Goal: Use online tool/utility: Utilize a website feature to perform a specific function

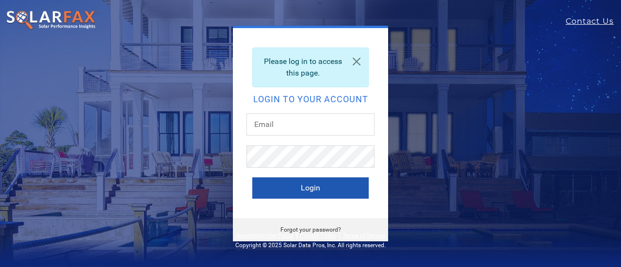
type input "mark.harlow@ambrosesolar.com"
click at [343, 191] on button "Login" at bounding box center [310, 188] width 116 height 21
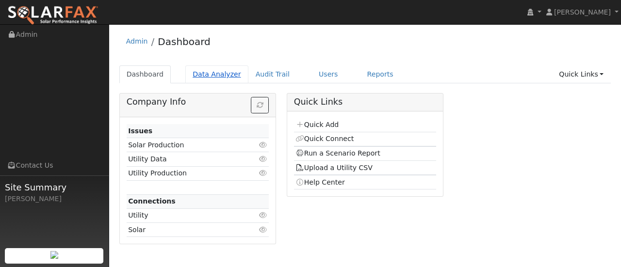
click at [212, 76] on link "Data Analyzer" at bounding box center [216, 74] width 63 height 18
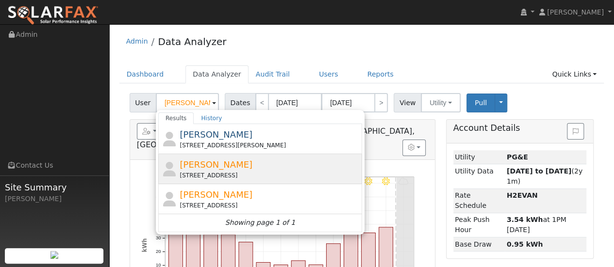
click at [303, 173] on div "[STREET_ADDRESS]" at bounding box center [270, 175] width 180 height 9
type input "[PERSON_NAME]"
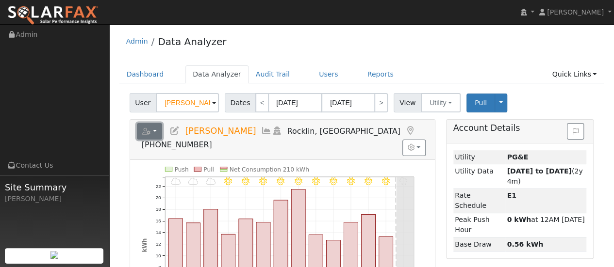
click at [140, 129] on button "button" at bounding box center [150, 131] width 26 height 16
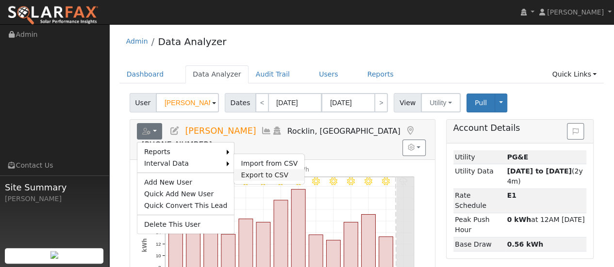
click at [256, 171] on link "Export to CSV" at bounding box center [269, 175] width 70 height 12
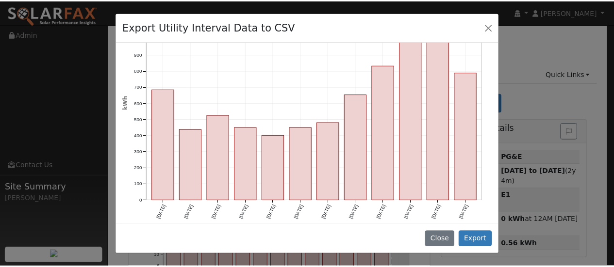
scroll to position [112, 0]
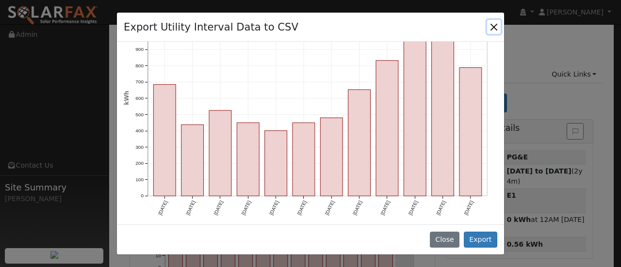
click at [500, 32] on button "Close" at bounding box center [494, 27] width 14 height 14
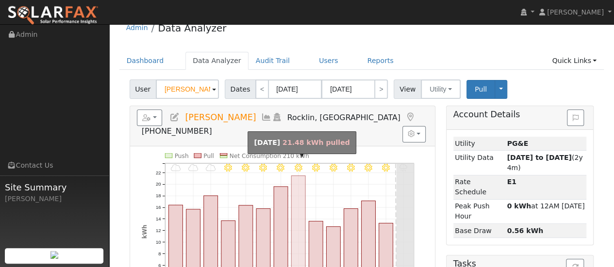
scroll to position [0, 0]
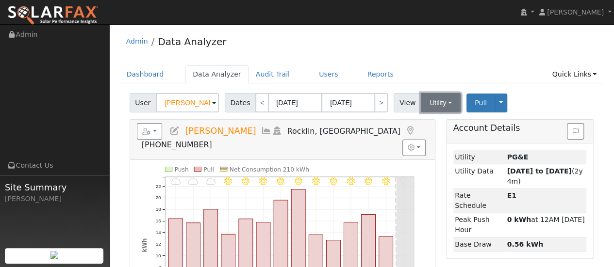
click at [447, 100] on button "Utility" at bounding box center [441, 102] width 40 height 19
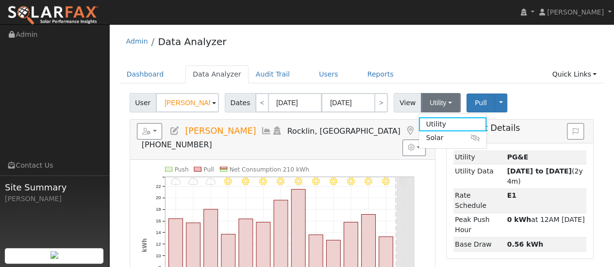
click at [499, 98] on div "Pull Toggle Dropdown View Delete This Data Delete ALL Data Disconnect Utility" at bounding box center [487, 103] width 43 height 19
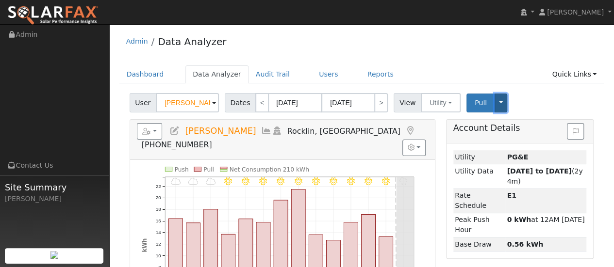
click at [494, 104] on button "Toggle Dropdown" at bounding box center [500, 103] width 13 height 19
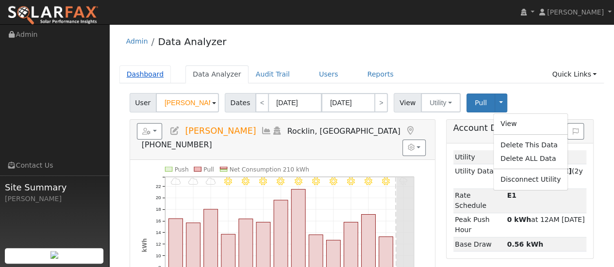
click at [139, 70] on link "Dashboard" at bounding box center [145, 74] width 52 height 18
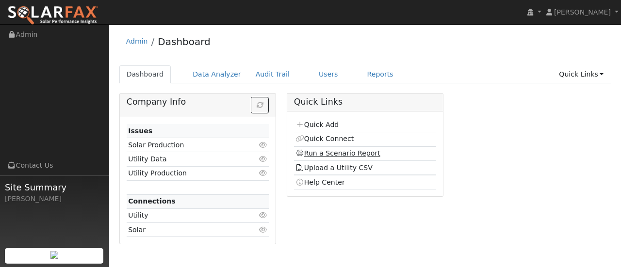
click at [338, 150] on link "Run a Scenario Report" at bounding box center [337, 153] width 85 height 8
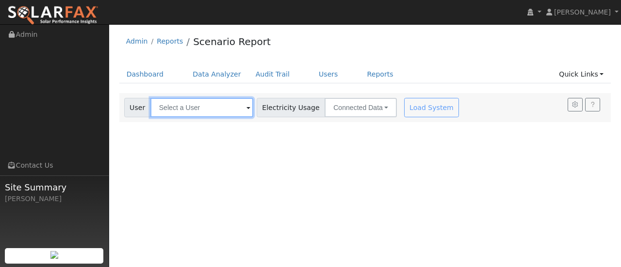
click at [190, 107] on input "text" at bounding box center [201, 107] width 103 height 19
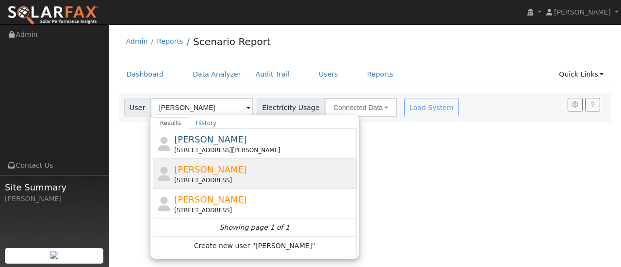
click at [251, 174] on div "Dave Gula 4504 Granite Drive, Rocklin, CA 95677" at bounding box center [264, 174] width 180 height 22
type input "[PERSON_NAME]"
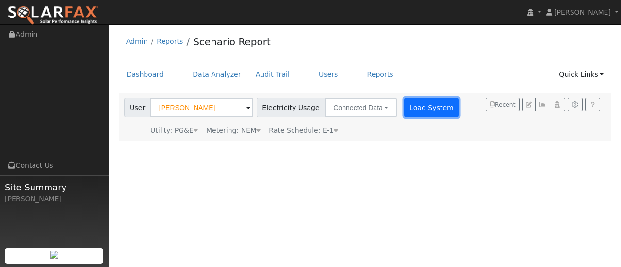
click at [436, 106] on button "Load System" at bounding box center [431, 107] width 55 height 19
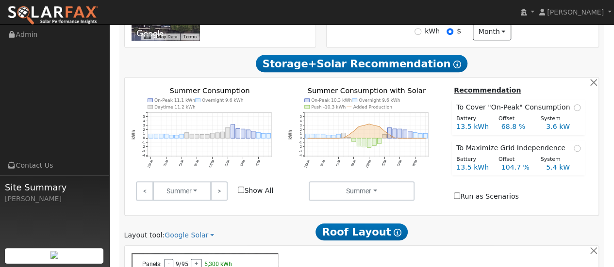
scroll to position [485, 0]
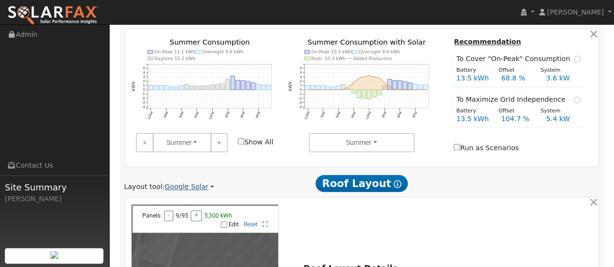
click at [191, 182] on link "Google Solar" at bounding box center [188, 187] width 49 height 10
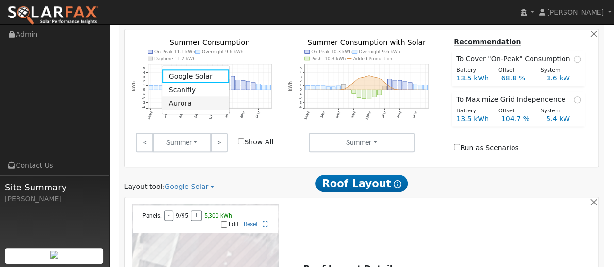
click at [196, 103] on link "Aurora" at bounding box center [195, 104] width 67 height 14
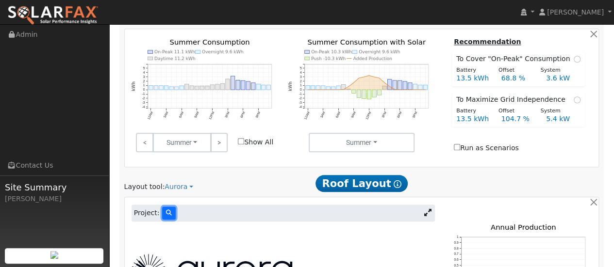
click at [166, 210] on icon at bounding box center [169, 213] width 6 height 6
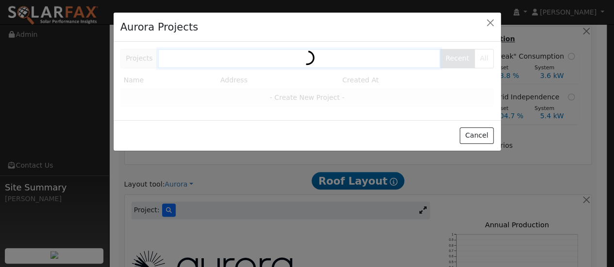
scroll to position [484, 0]
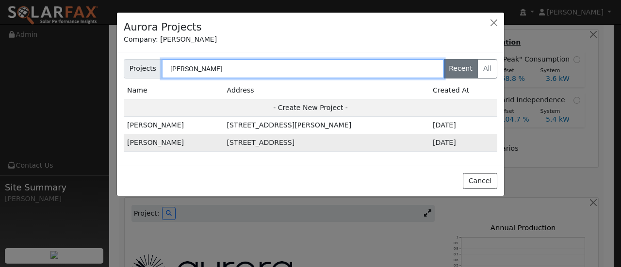
type input "gula"
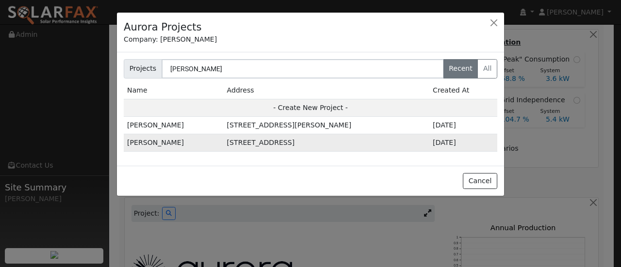
click at [192, 143] on td "[PERSON_NAME]" at bounding box center [174, 142] width 100 height 17
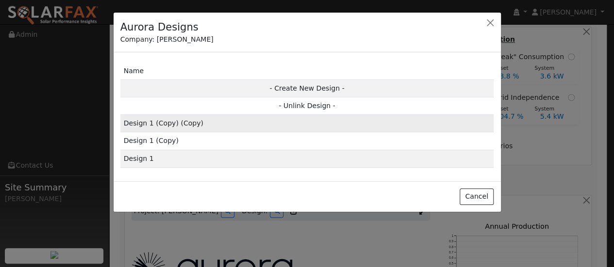
scroll to position [483, 0]
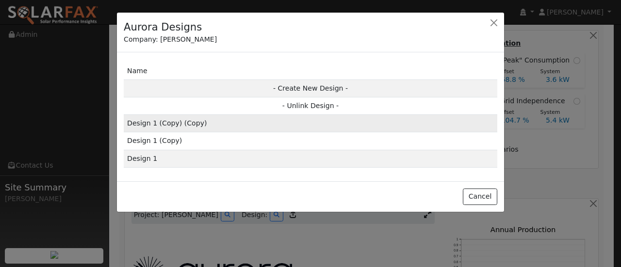
click at [222, 118] on td "Design 1 (Copy) (Copy)" at bounding box center [311, 123] width 374 height 17
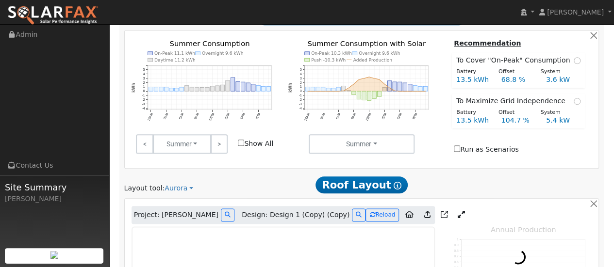
type input "14858"
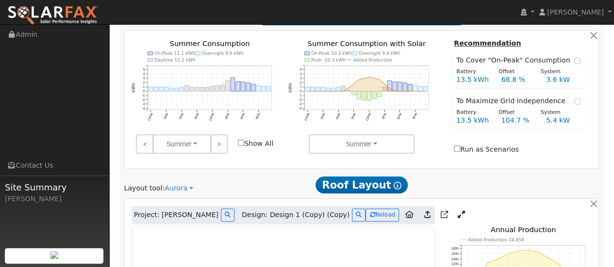
click at [457, 211] on icon at bounding box center [460, 214] width 7 height 7
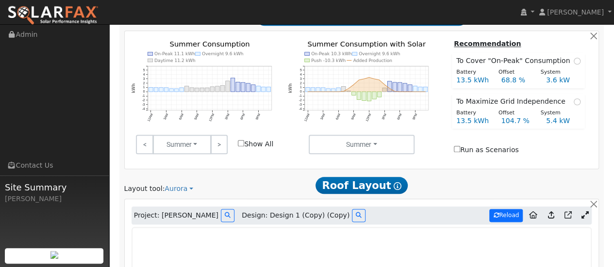
scroll to position [485, 0]
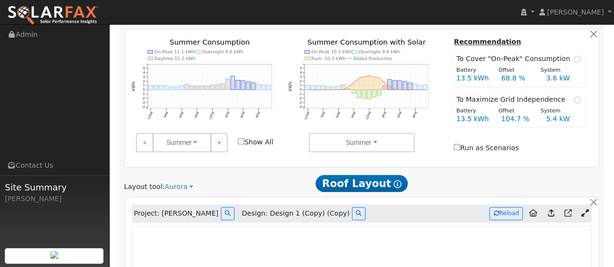
click at [553, 210] on icon at bounding box center [550, 213] width 6 height 7
click at [553, 209] on icon at bounding box center [550, 212] width 6 height 7
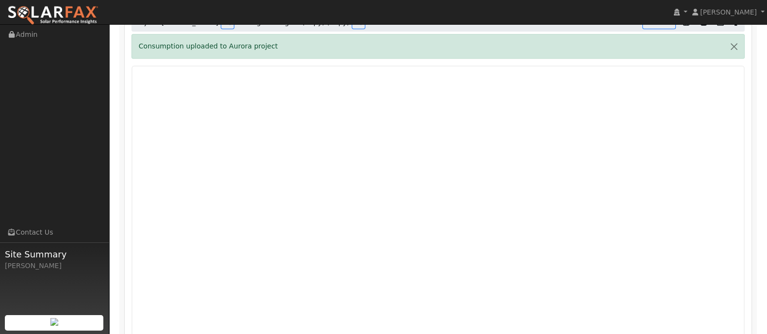
scroll to position [560, 0]
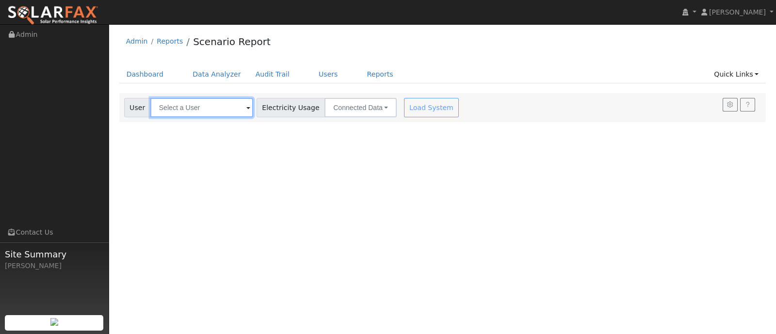
click at [223, 103] on input "text" at bounding box center [201, 107] width 103 height 19
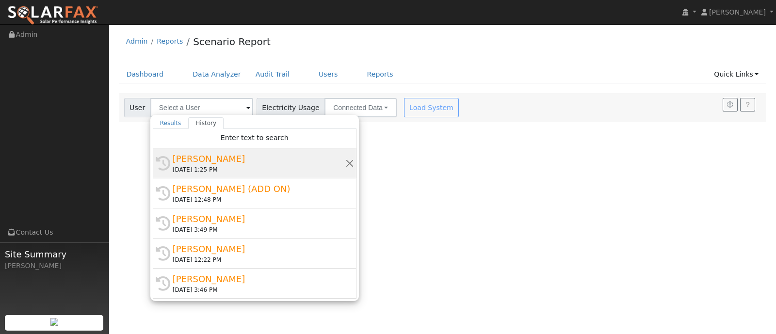
click at [217, 164] on div "[PERSON_NAME]" at bounding box center [259, 158] width 173 height 13
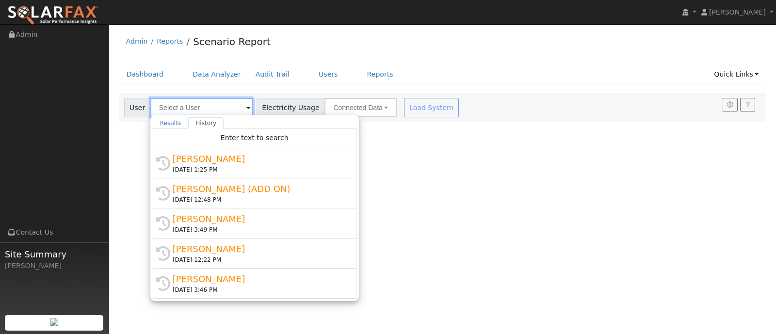
type input "[PERSON_NAME]"
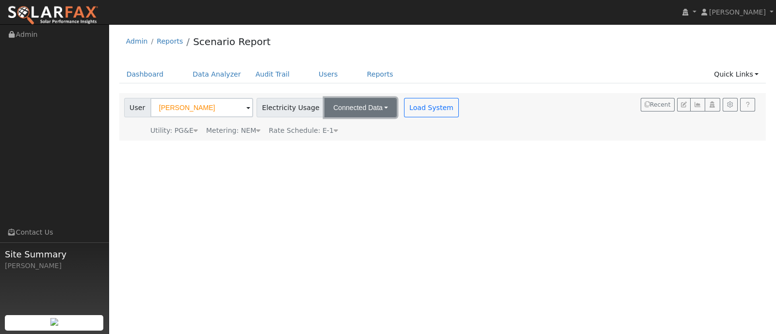
click at [357, 111] on button "Connected Data" at bounding box center [361, 107] width 72 height 19
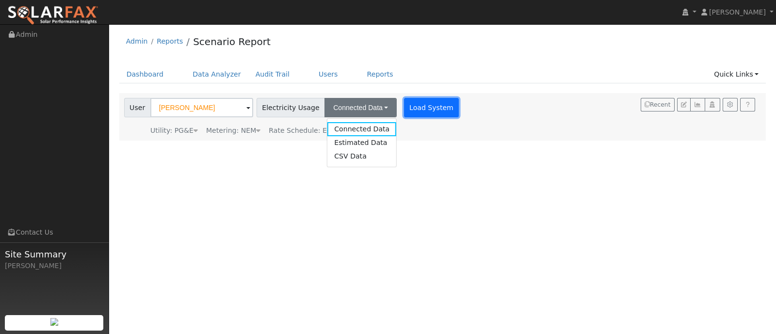
click at [424, 101] on button "Load System" at bounding box center [431, 107] width 55 height 19
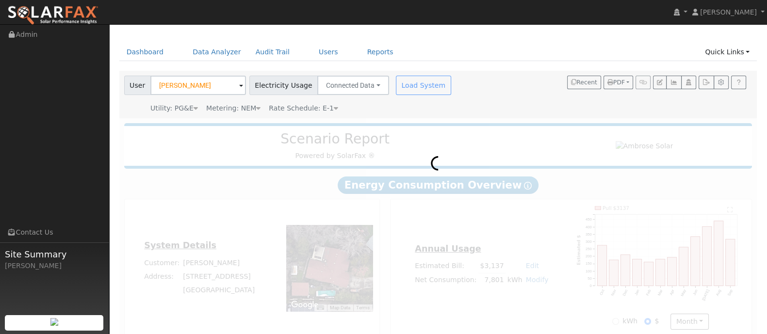
scroll to position [34, 0]
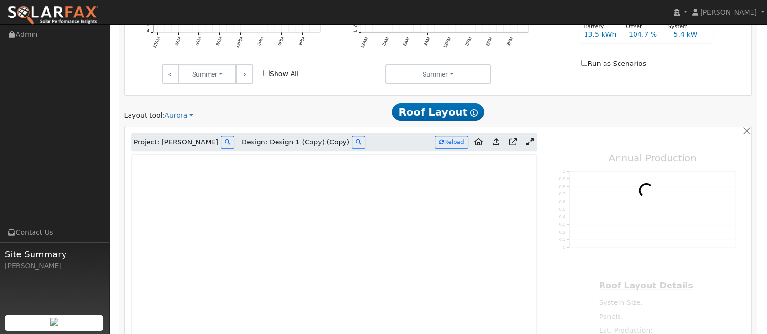
type input "14858"
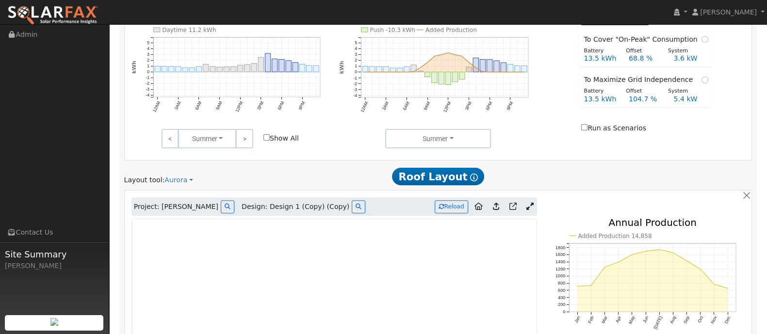
scroll to position [467, 0]
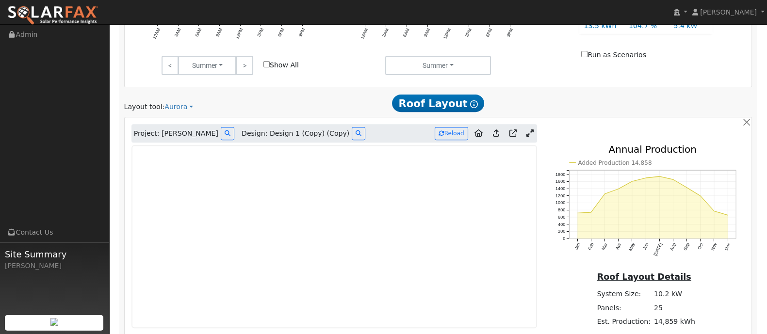
click at [533, 129] on link at bounding box center [530, 133] width 14 height 15
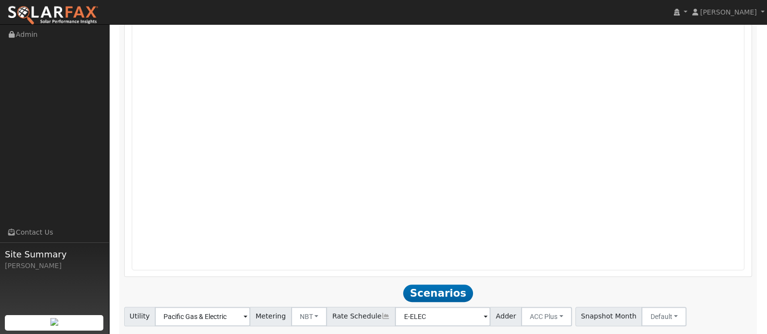
scroll to position [742, 0]
